Goal: Information Seeking & Learning: Find specific fact

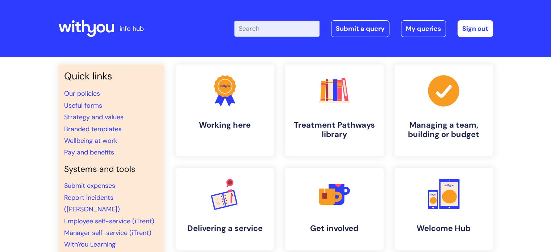
click at [292, 29] on input "Enter your search term here..." at bounding box center [276, 29] width 85 height 16
type input "wifi code"
click button "Search" at bounding box center [0, 0] width 0 height 0
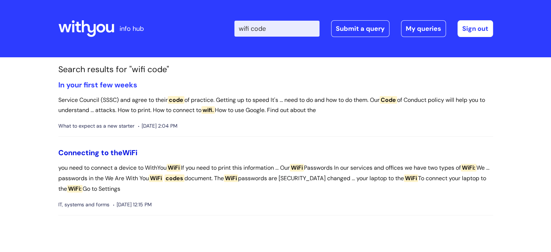
click at [118, 152] on link "Connecting to the WiFi" at bounding box center [97, 152] width 79 height 9
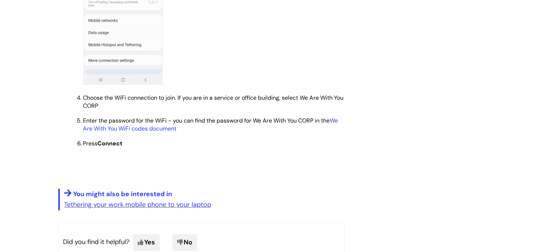
scroll to position [510, 0]
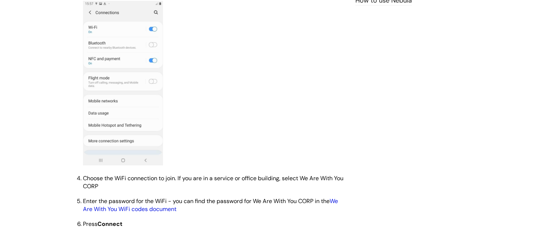
click at [338, 204] on link "We Are With You WiFi codes document" at bounding box center [210, 205] width 255 height 16
